Goal: Obtain resource: Obtain resource

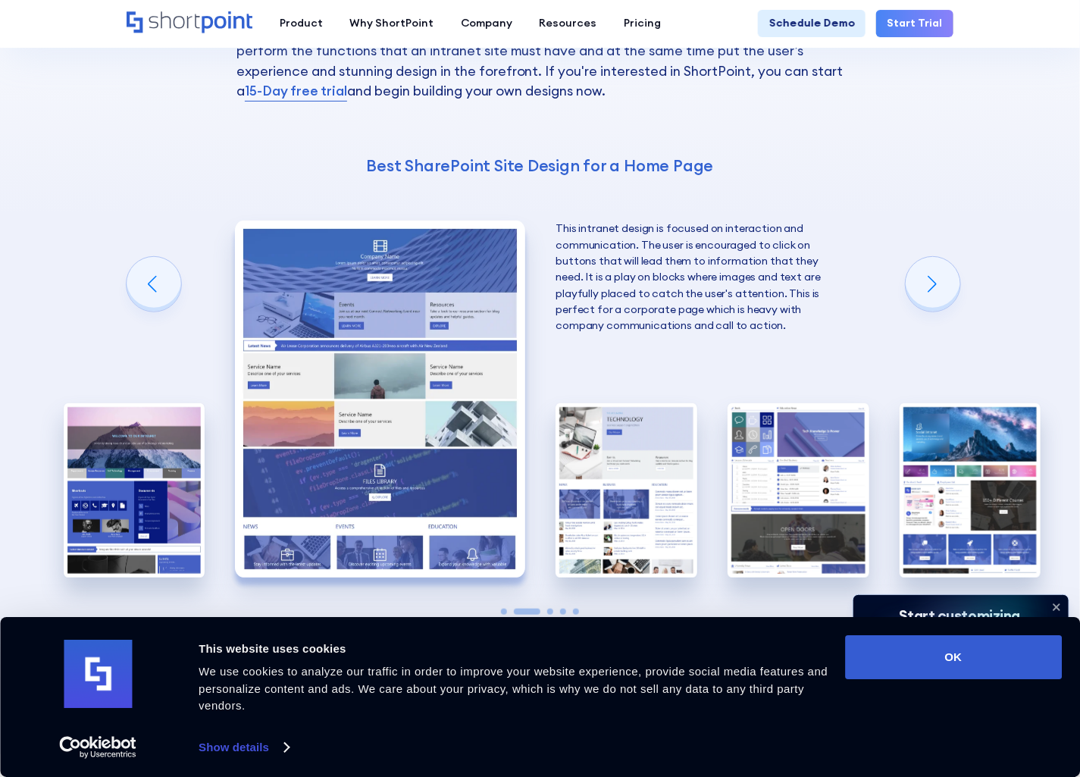
scroll to position [2688, 0]
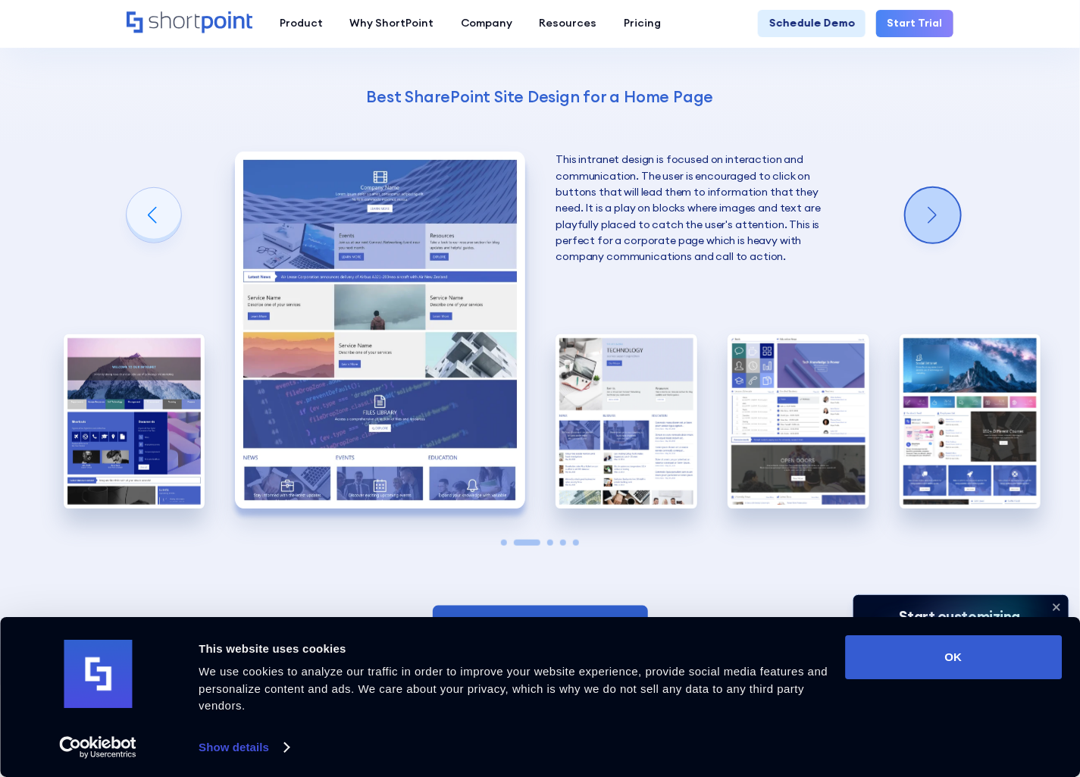
click at [931, 221] on div "Next slide" at bounding box center [933, 215] width 55 height 55
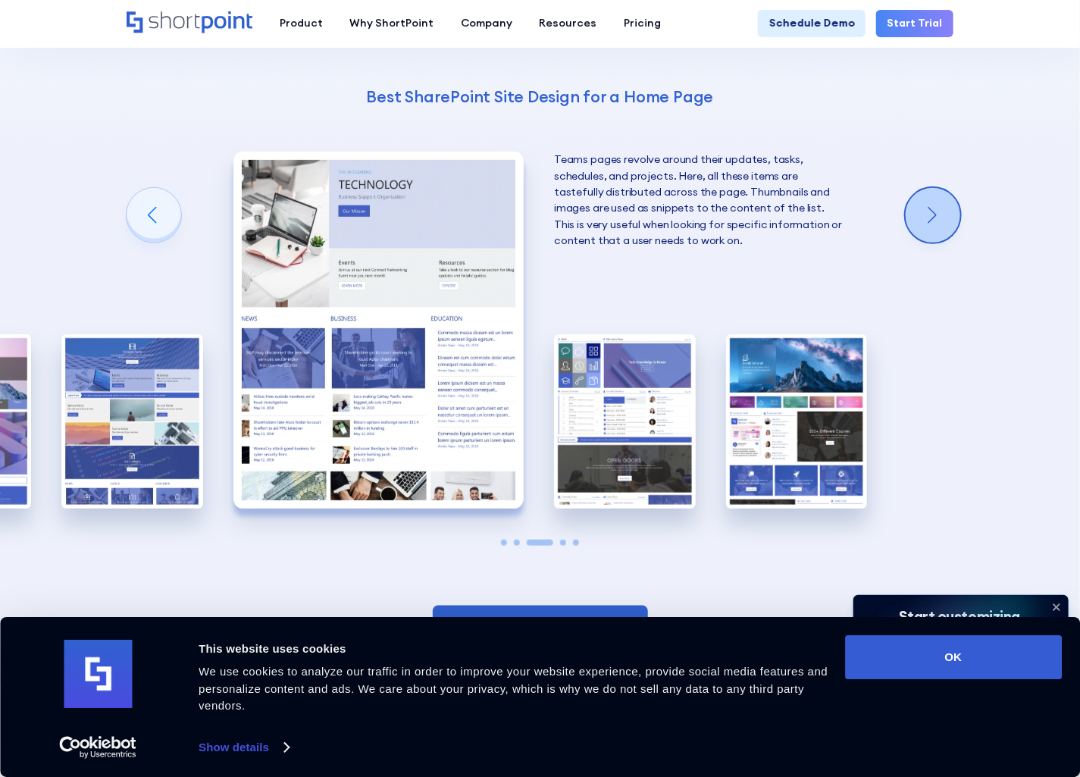
click at [931, 221] on div "Next slide" at bounding box center [933, 215] width 55 height 55
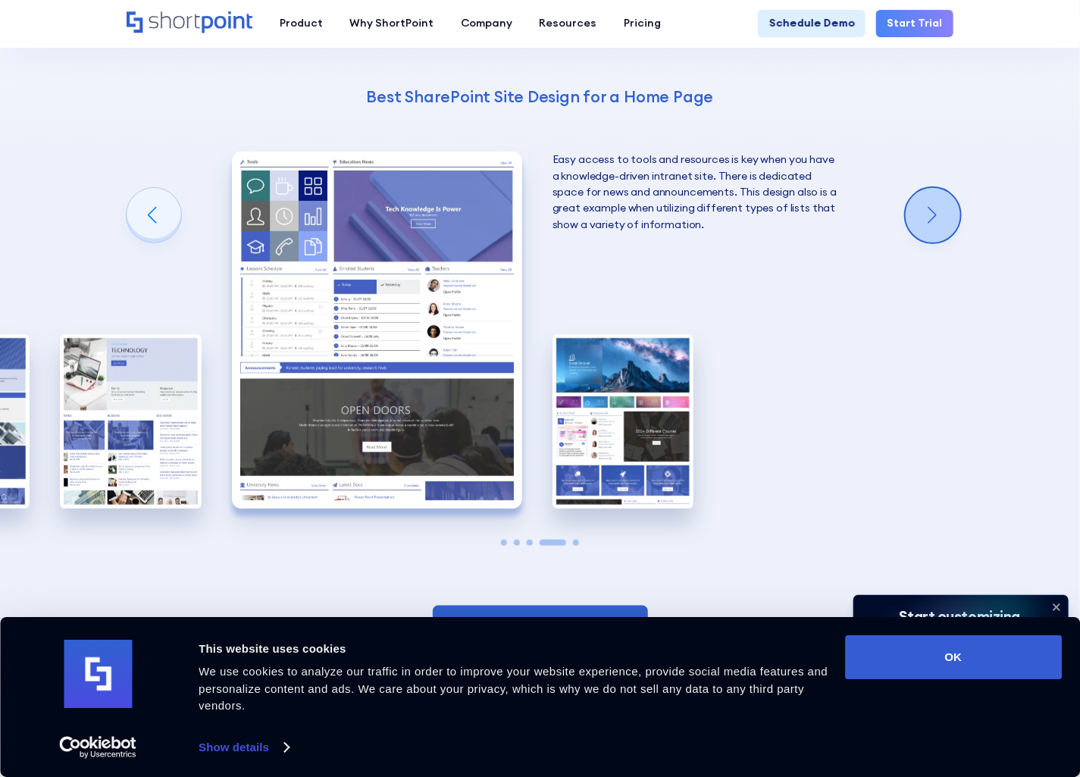
click at [931, 221] on div "Next slide" at bounding box center [933, 215] width 55 height 55
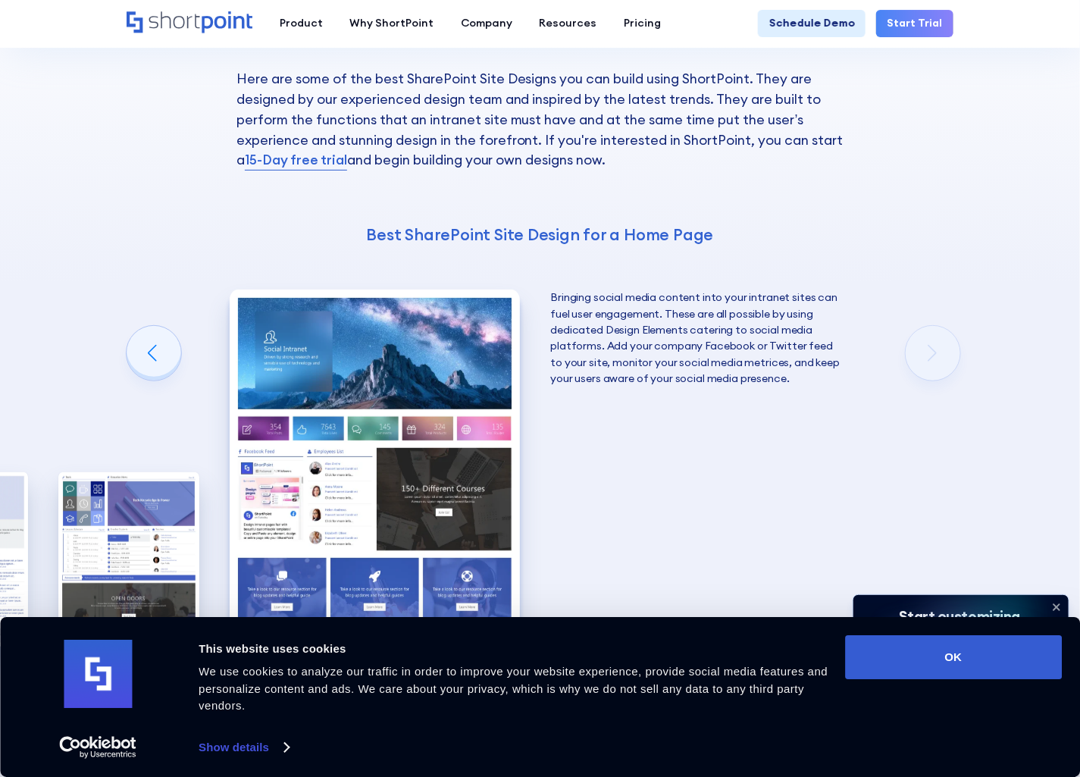
scroll to position [2895, 0]
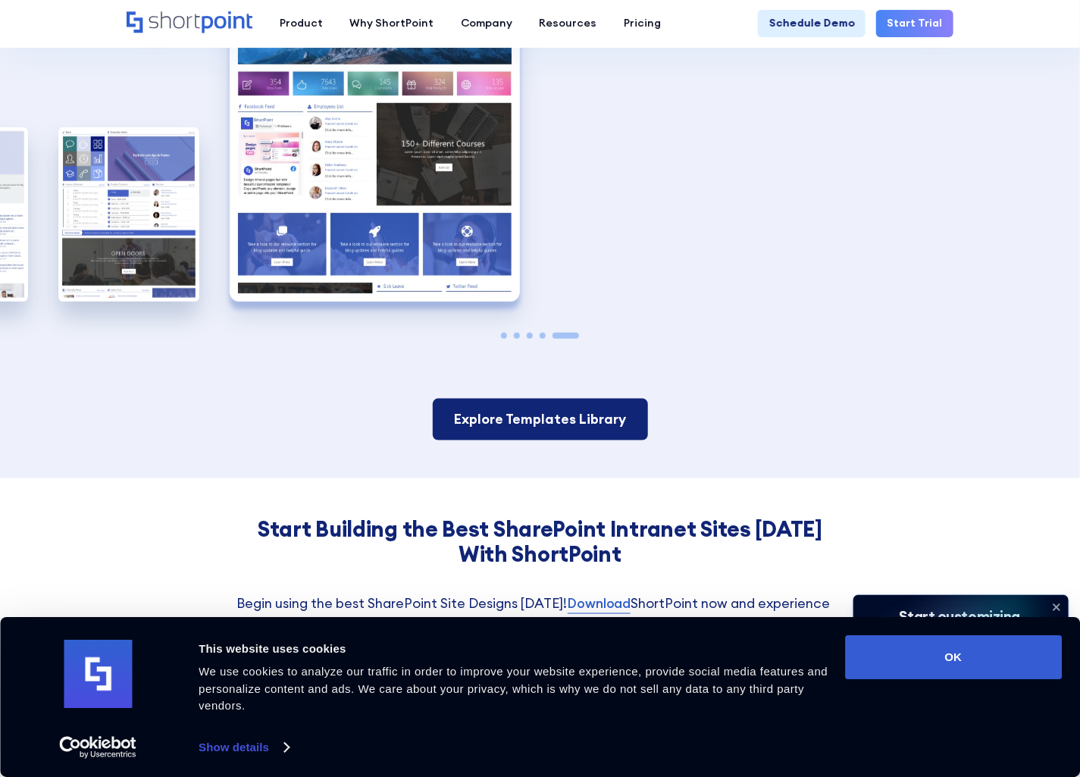
click at [500, 435] on link "Explore Templates Library" at bounding box center [540, 420] width 215 height 42
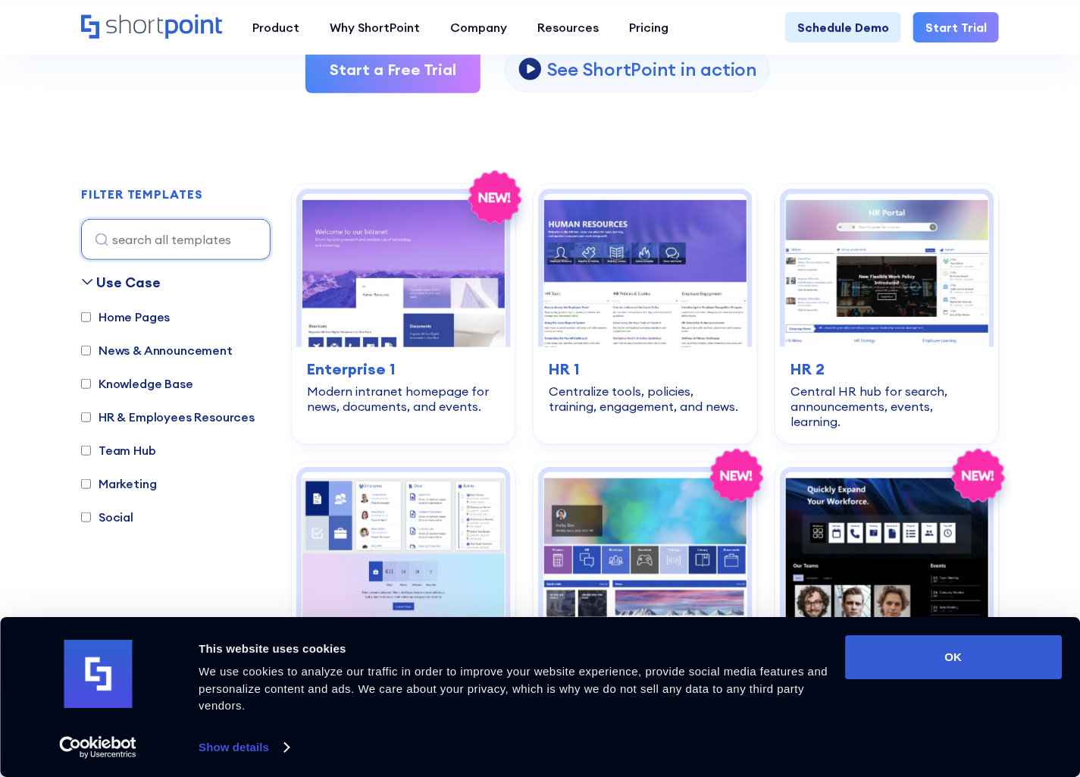
scroll to position [137, 0]
